Goal: Task Accomplishment & Management: Manage account settings

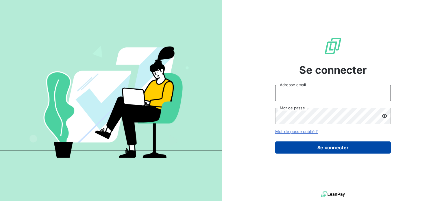
type input "[EMAIL_ADDRESS][DOMAIN_NAME]"
click at [326, 150] on button "Se connecter" at bounding box center [333, 147] width 116 height 12
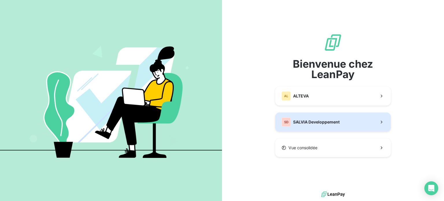
click at [322, 121] on span "SALVIA Developpement" at bounding box center [316, 122] width 47 height 6
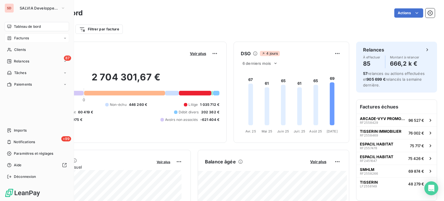
click at [16, 37] on span "Factures" at bounding box center [21, 38] width 15 height 5
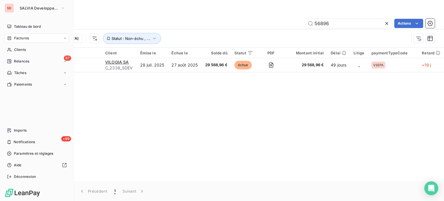
click at [21, 40] on span "Factures" at bounding box center [21, 38] width 15 height 5
click at [32, 52] on div "Factures" at bounding box center [41, 49] width 58 height 9
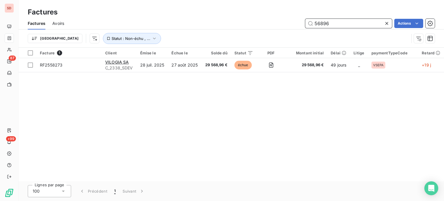
drag, startPoint x: 331, startPoint y: 23, endPoint x: 283, endPoint y: 18, distance: 47.7
click at [283, 18] on div "Factures Avoirs 56896 Actions" at bounding box center [232, 23] width 426 height 12
type input "56311"
